Goal: Unclear: Browse casually

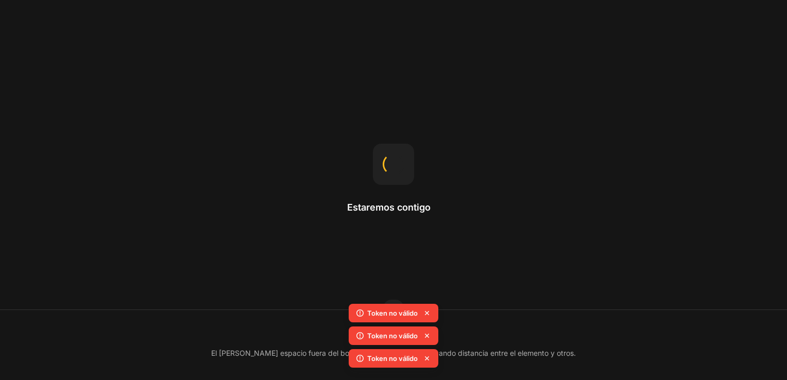
click at [428, 310] on icon at bounding box center [427, 313] width 10 height 10
click at [426, 314] on icon at bounding box center [427, 313] width 10 height 10
click at [426, 313] on icon at bounding box center [427, 313] width 4 height 4
click at [426, 314] on icon at bounding box center [427, 313] width 4 height 4
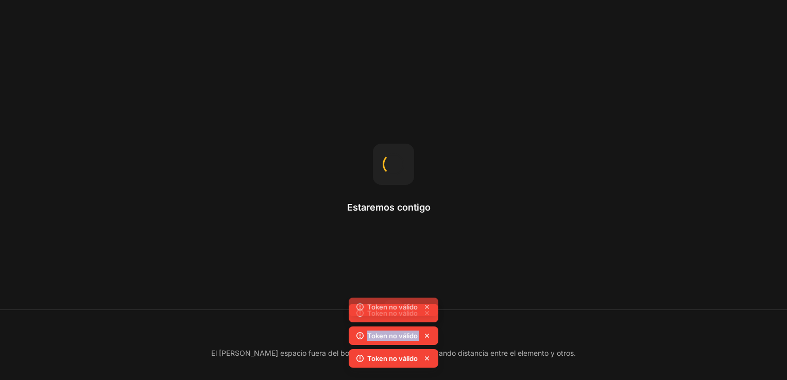
click at [426, 314] on icon at bounding box center [427, 313] width 4 height 4
click at [426, 314] on icon at bounding box center [427, 313] width 10 height 10
click at [426, 314] on div "Token no válido Token no válido Token no válido Token no válido" at bounding box center [394, 326] width 90 height 91
click at [426, 314] on icon at bounding box center [427, 313] width 10 height 10
